Goal: Transaction & Acquisition: Obtain resource

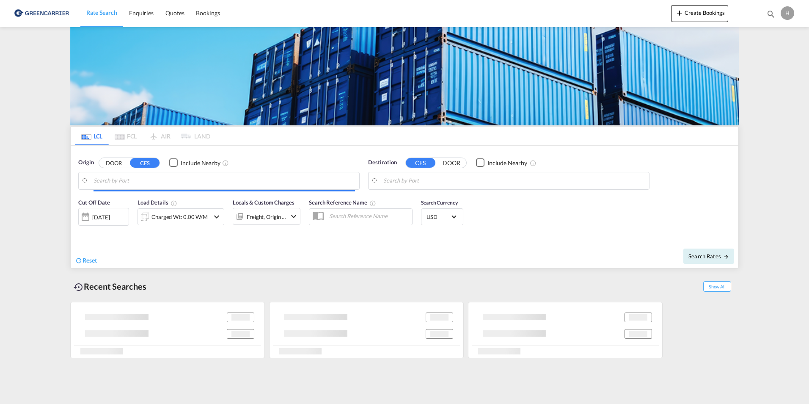
type input "DK-5700, [GEOGRAPHIC_DATA], [GEOGRAPHIC_DATA], [GEOGRAPHIC_DATA], [GEOGRAPHIC_D…"
type input "[GEOGRAPHIC_DATA], PHCEB"
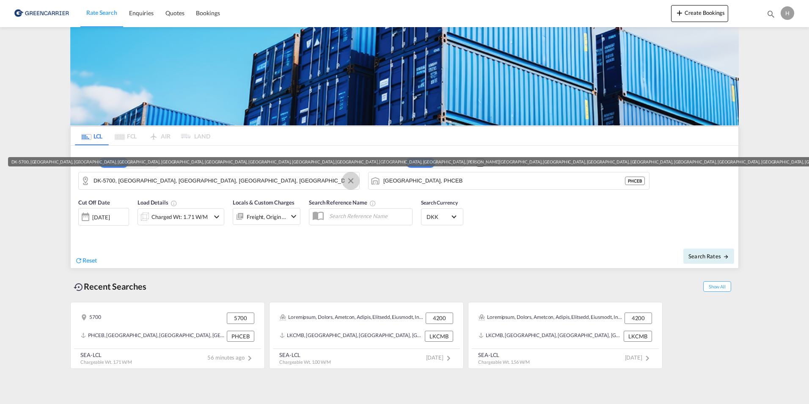
click at [353, 179] on button "Clear Input" at bounding box center [350, 180] width 13 height 13
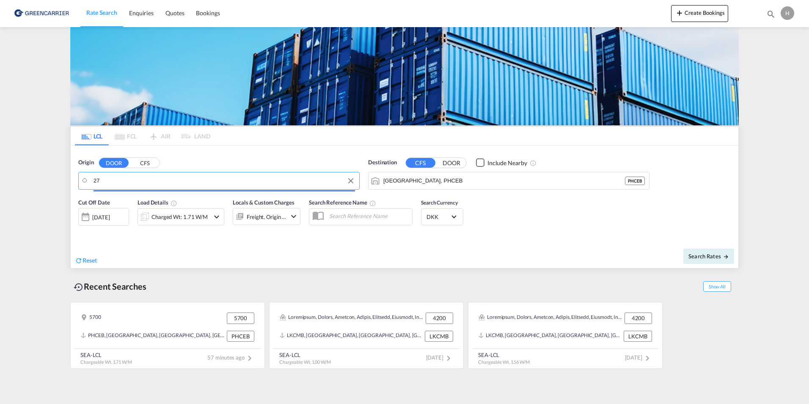
type input "2"
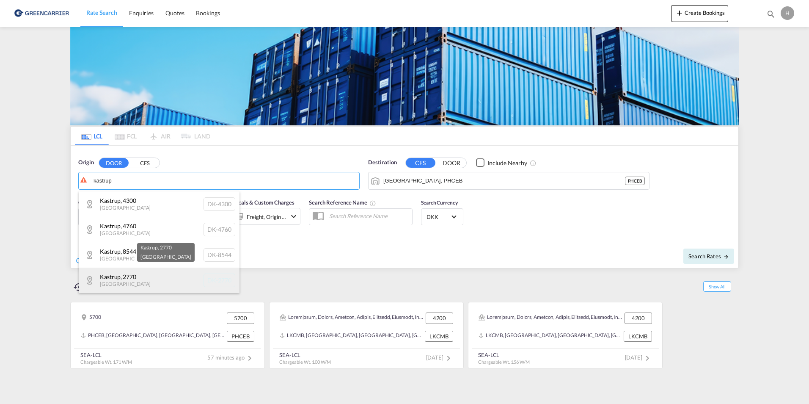
click at [164, 282] on div "Kastrup , 2770 [GEOGRAPHIC_DATA] [GEOGRAPHIC_DATA]-2770" at bounding box center [159, 279] width 161 height 25
type input "DK-2770, [GEOGRAPHIC_DATA]"
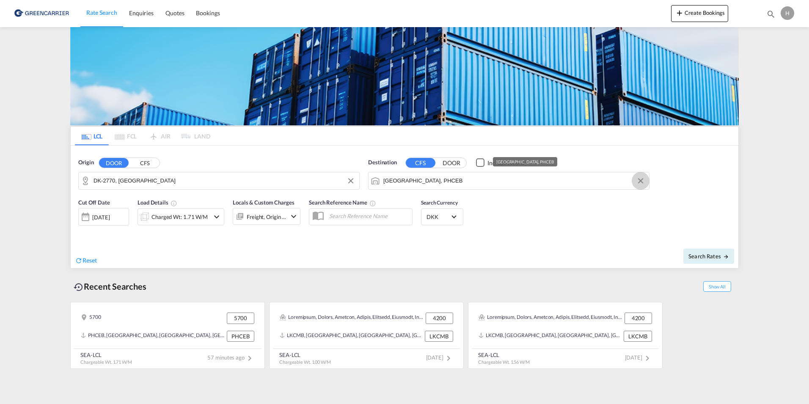
click at [637, 176] on button "Clear Input" at bounding box center [640, 180] width 13 height 13
click at [502, 185] on body "Rate Search Enquiries Quotes Bookings Rate Search Enquiries" at bounding box center [404, 202] width 809 height 404
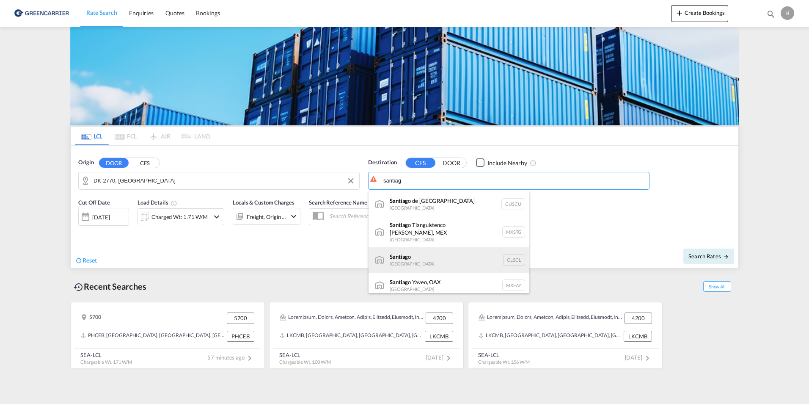
click at [431, 262] on div "Santiag o [GEOGRAPHIC_DATA] CLSCL" at bounding box center [448, 259] width 161 height 25
type input "[PERSON_NAME], CLSCL"
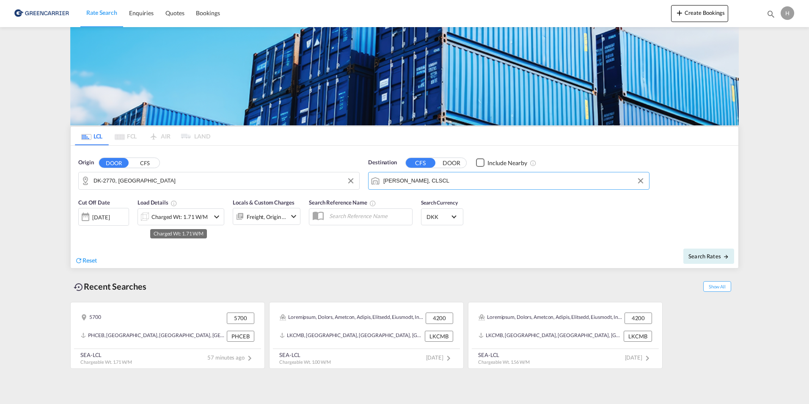
click at [199, 218] on div "Charged Wt: 1.71 W/M" at bounding box center [179, 217] width 56 height 12
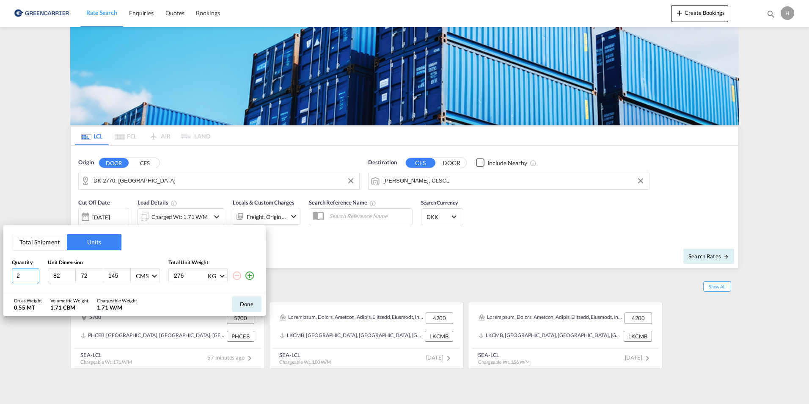
click at [27, 276] on input "2" at bounding box center [25, 275] width 27 height 15
type input "1"
type input "120"
type input "80"
type input "70"
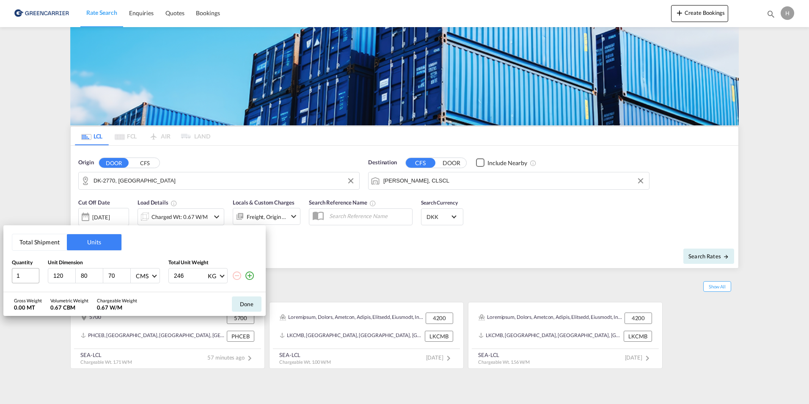
type input "246"
click at [248, 299] on button "Done" at bounding box center [247, 303] width 30 height 15
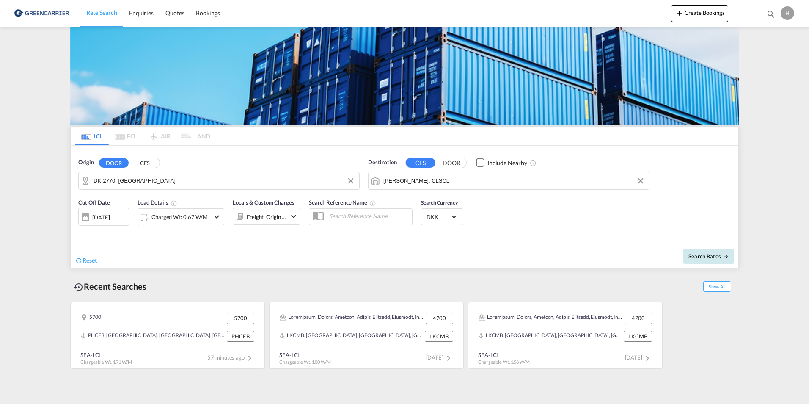
click at [716, 253] on span "Search Rates" at bounding box center [708, 256] width 41 height 7
type input "2770 to CLSCL / [DATE]"
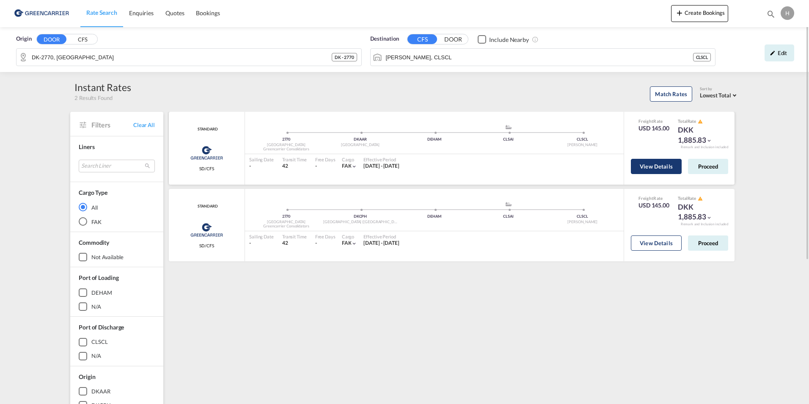
click at [641, 166] on button "View Details" at bounding box center [656, 166] width 51 height 15
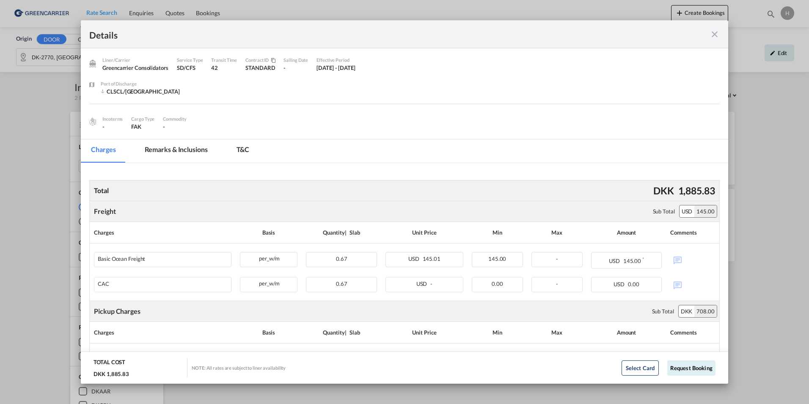
scroll to position [55, 0]
